Goal: Task Accomplishment & Management: Use online tool/utility

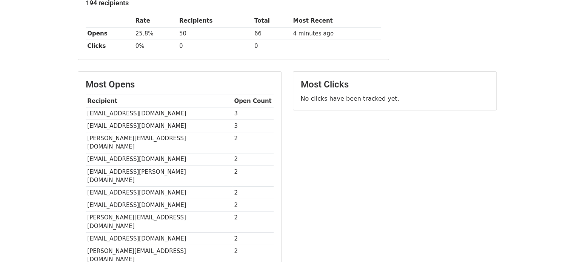
click at [128, 113] on td "ebaeyens.sf@gmail.com" at bounding box center [159, 113] width 147 height 12
click at [128, 113] on td "[EMAIL_ADDRESS][DOMAIN_NAME]" at bounding box center [159, 113] width 147 height 12
copy tr "ebaeyens.sf@gmail.com"
click at [134, 124] on td "dilara.ider@gmail.com" at bounding box center [159, 126] width 147 height 12
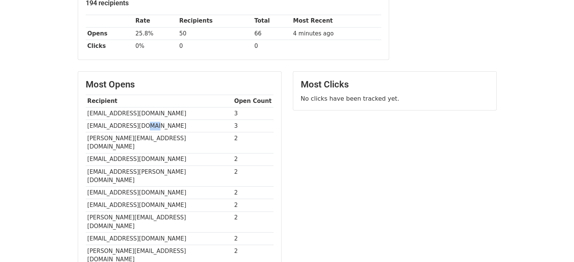
click at [134, 124] on td "dilara.ider@gmail.com" at bounding box center [159, 126] width 147 height 12
copy tr "dilara.ider@gmail.com"
click at [139, 136] on td "adrien.gantois@gmail.com" at bounding box center [159, 143] width 147 height 21
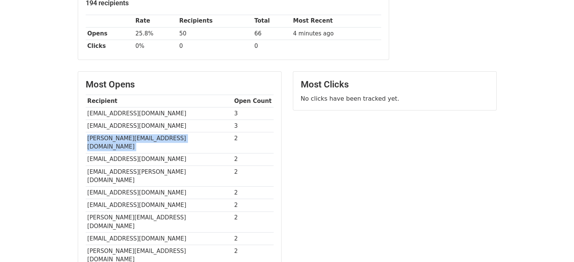
click at [139, 136] on td "adrien.gantois@gmail.com" at bounding box center [159, 143] width 147 height 21
copy tr "adrien.gantois@gmail.com"
click at [119, 153] on td "clementinenouvel.sf@gmail.com" at bounding box center [159, 159] width 147 height 12
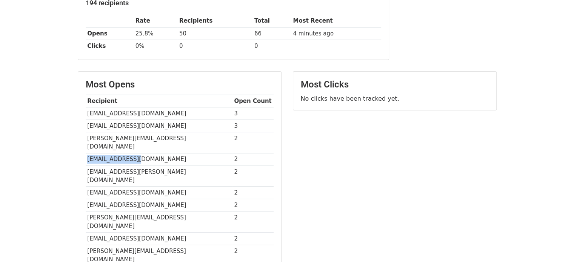
click at [119, 153] on td "clementinenouvel.sf@gmail.com" at bounding box center [159, 159] width 147 height 12
copy tr "clementinenouvel.sf@gmail.com"
click at [114, 166] on td "[EMAIL_ADDRESS][PERSON_NAME][DOMAIN_NAME]" at bounding box center [159, 176] width 147 height 21
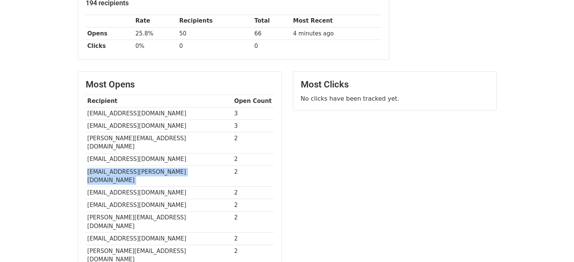
click at [114, 166] on td "cayarcy.noelle@gmail.com" at bounding box center [159, 176] width 147 height 21
copy tr "cayarcy.noelle@gmail.com"
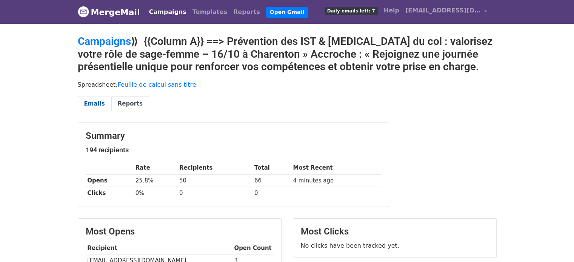
click at [95, 105] on link "Emails" at bounding box center [95, 103] width 34 height 15
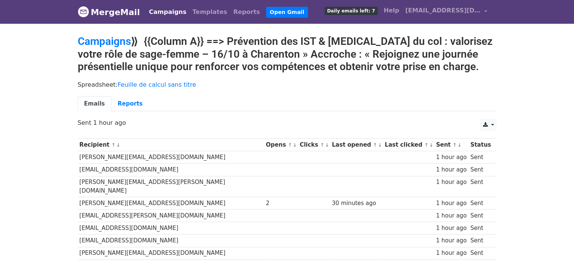
click at [157, 9] on link "Campaigns" at bounding box center [167, 12] width 43 height 15
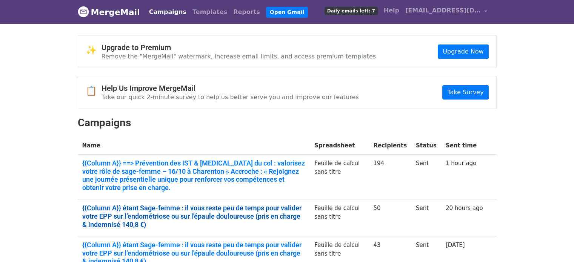
click at [154, 211] on link "{{Column A}} étant Sage-femme : il vous reste peu de temps pour valider votre E…" at bounding box center [194, 216] width 224 height 25
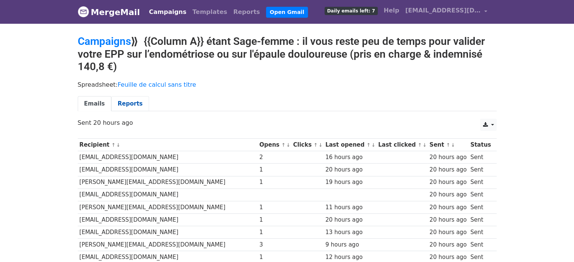
click at [115, 98] on link "Reports" at bounding box center [130, 103] width 38 height 15
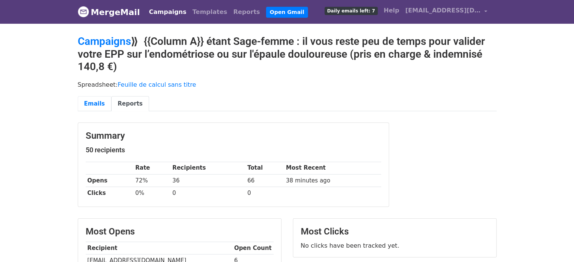
click at [88, 106] on link "Emails" at bounding box center [95, 103] width 34 height 15
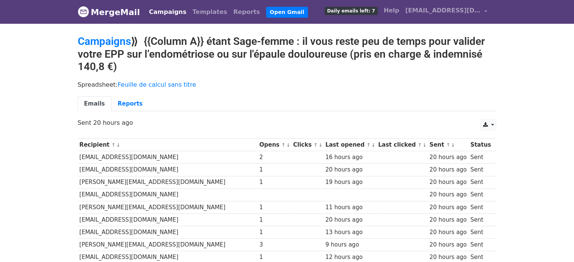
click at [284, 63] on h2 "Campaigns ⟫ {{Column A}} étant Sage-femme : il vous reste peu de temps pour val…" at bounding box center [287, 54] width 419 height 38
click at [268, 52] on h2 "Campaigns ⟫ {{Column A}} étant Sage-femme : il vous reste peu de temps pour val…" at bounding box center [287, 54] width 419 height 38
click at [114, 40] on link "Campaigns" at bounding box center [104, 41] width 53 height 12
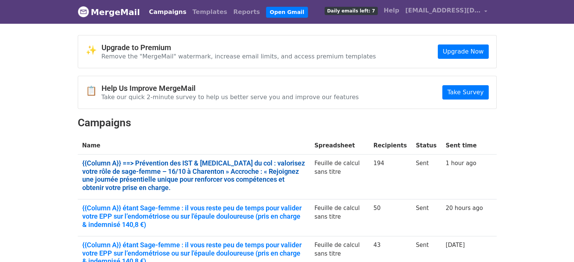
click at [125, 166] on link "{{Column A}} ==> Prévention des IST & [MEDICAL_DATA] du col : valorisez votre r…" at bounding box center [194, 175] width 224 height 32
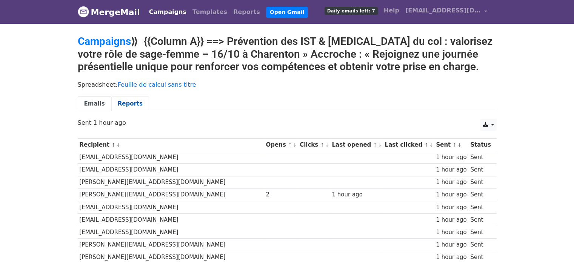
click at [122, 107] on link "Reports" at bounding box center [130, 103] width 38 height 15
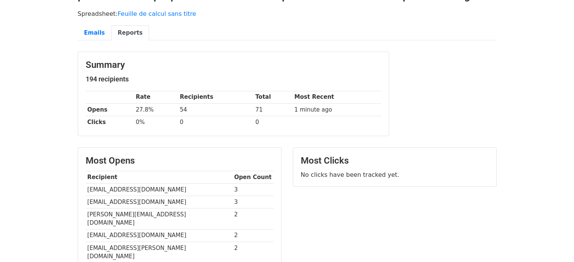
drag, startPoint x: 580, startPoint y: 80, endPoint x: 580, endPoint y: 117, distance: 36.3
click at [574, 117] on html "MergeMail Campaigns Templates Reports Open Gmail Daily emails left: 7 Help clau…" at bounding box center [287, 199] width 574 height 540
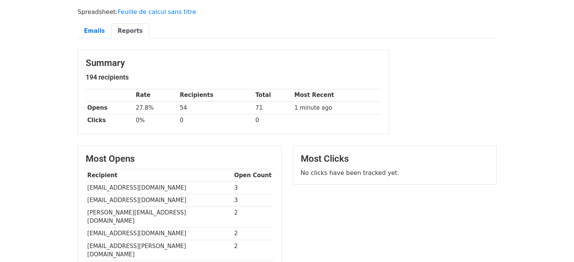
click at [103, 188] on td "[EMAIL_ADDRESS][DOMAIN_NAME]" at bounding box center [159, 188] width 147 height 12
click at [103, 188] on td "ebaeyens.sf@gmail.com" at bounding box center [159, 188] width 147 height 12
copy tr "ebaeyens.sf@gmail.com"
click at [109, 199] on td "dilara.ider@gmail.com" at bounding box center [159, 200] width 147 height 12
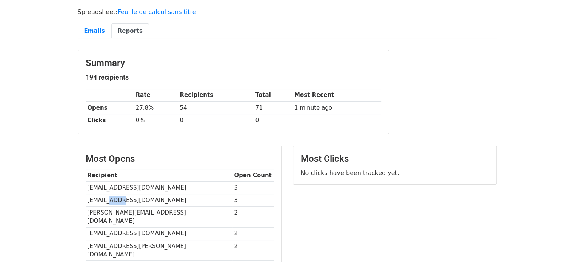
click at [109, 199] on td "dilara.ider@gmail.com" at bounding box center [159, 200] width 147 height 12
copy tr "dilara.ider@gmail.com"
click at [139, 210] on td "adrien.gantois@gmail.com" at bounding box center [159, 217] width 147 height 21
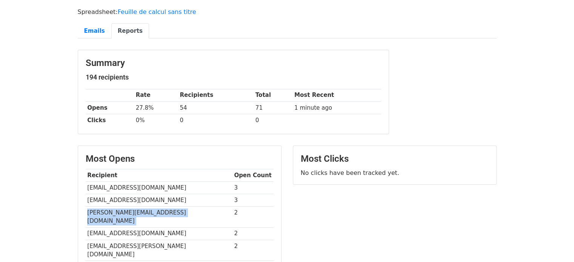
click at [139, 210] on td "adrien.gantois@gmail.com" at bounding box center [159, 217] width 147 height 21
copy tr "adrien.gantois@gmail.com"
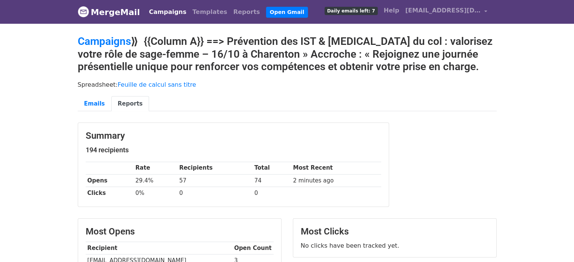
click at [162, 10] on link "Campaigns" at bounding box center [167, 12] width 43 height 15
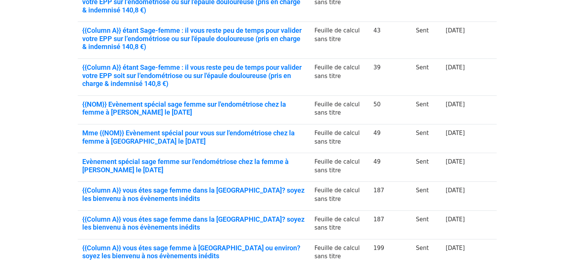
scroll to position [225, 0]
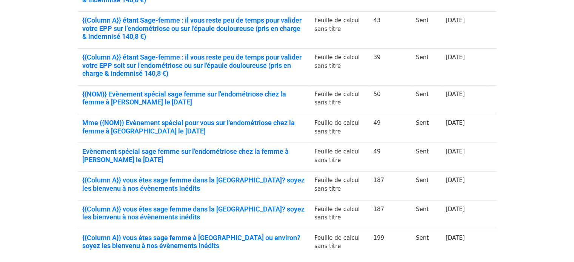
drag, startPoint x: 577, startPoint y: 90, endPoint x: 580, endPoint y: 190, distance: 100.1
click at [574, 190] on html "MergeMail Campaigns Templates Reports Open Gmail Daily emails left: 7 Help [EMA…" at bounding box center [287, 56] width 574 height 563
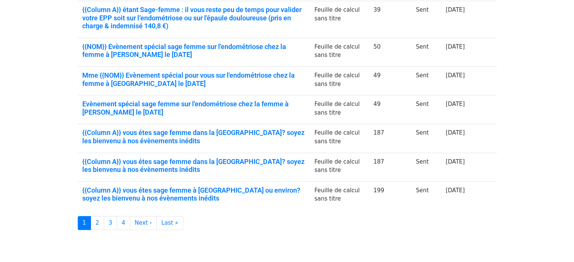
scroll to position [275, 0]
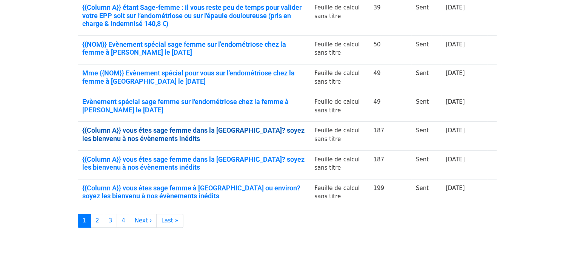
click at [237, 129] on link "{{Column A}} vous étes sage femme dans la [GEOGRAPHIC_DATA]? soyez les bienvenu…" at bounding box center [194, 135] width 224 height 16
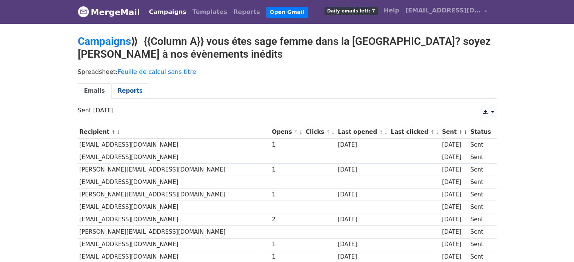
click at [125, 86] on link "Reports" at bounding box center [130, 90] width 38 height 15
click at [122, 89] on link "Reports" at bounding box center [130, 90] width 38 height 15
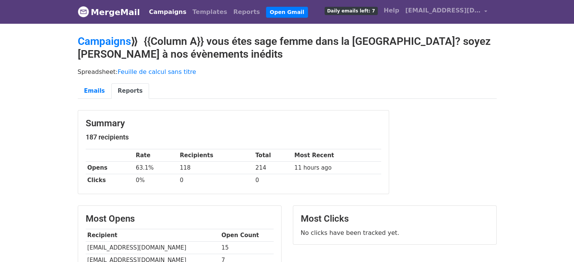
drag, startPoint x: 580, startPoint y: 70, endPoint x: 580, endPoint y: -46, distance: 115.6
click at [574, 0] on html "MergeMail Campaigns Templates Reports Open Gmail Daily emails left: 7 Help [EMA…" at bounding box center [287, 246] width 574 height 493
